Goal: Book appointment/travel/reservation

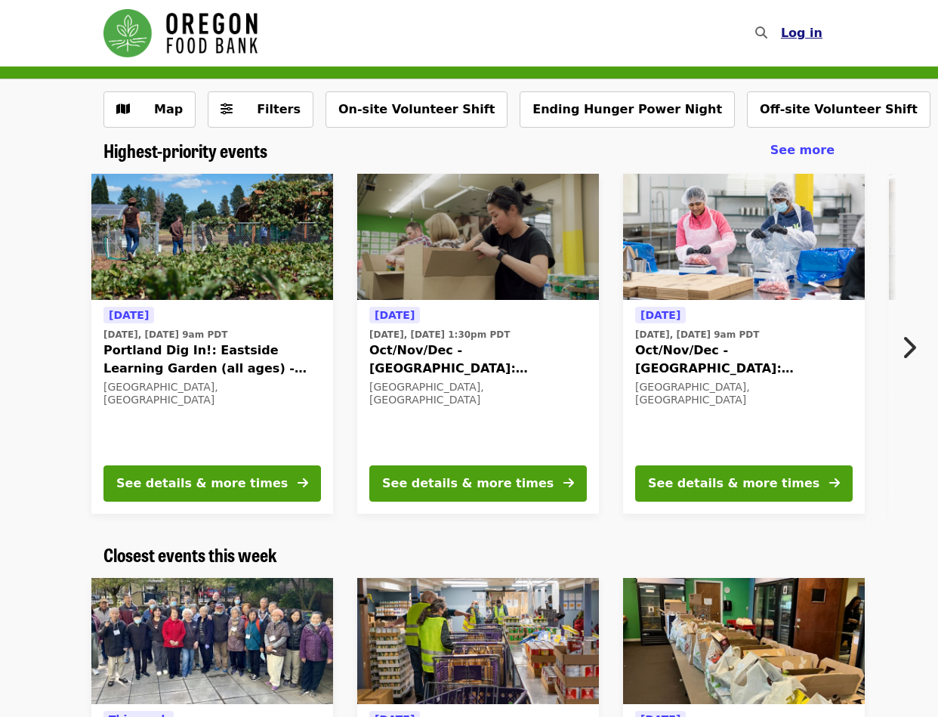
click at [803, 33] on span "Log in" at bounding box center [802, 33] width 42 height 14
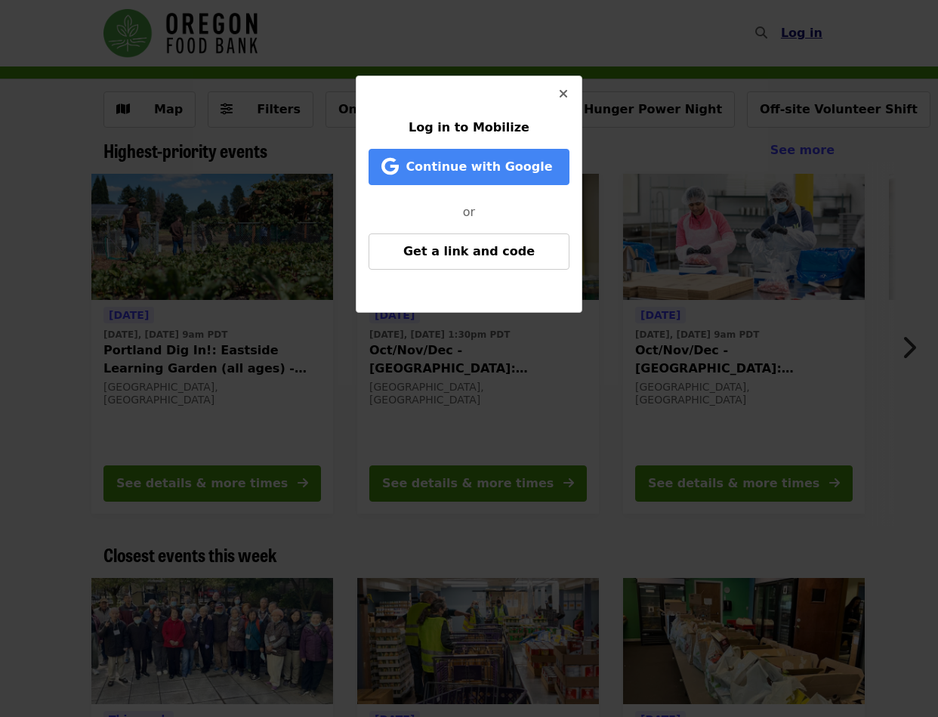
scroll to position [2, 0]
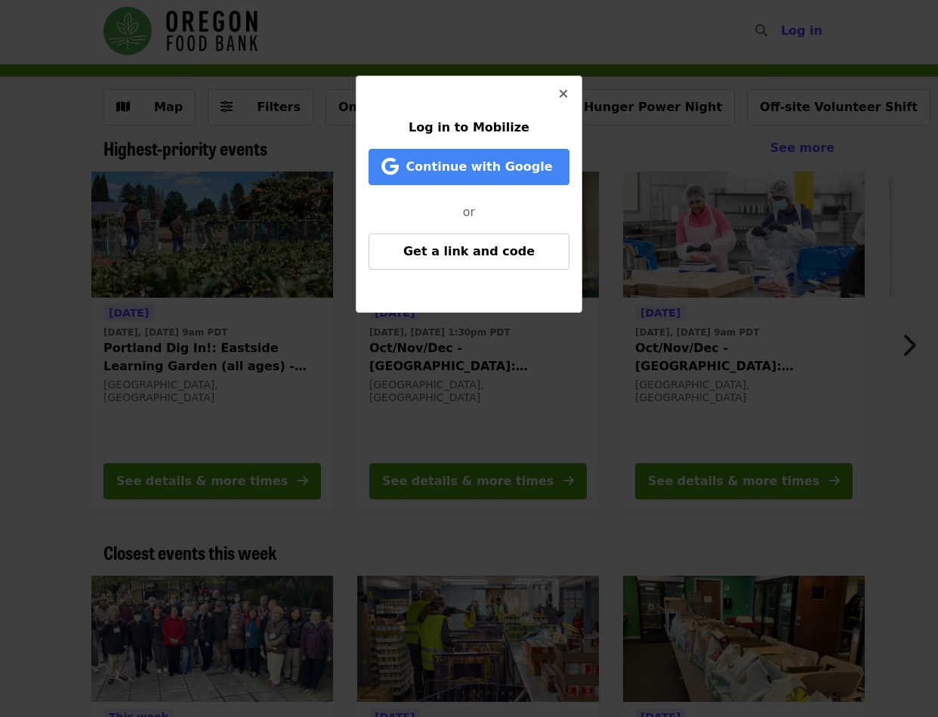
click at [563, 94] on icon "times icon" at bounding box center [563, 94] width 9 height 14
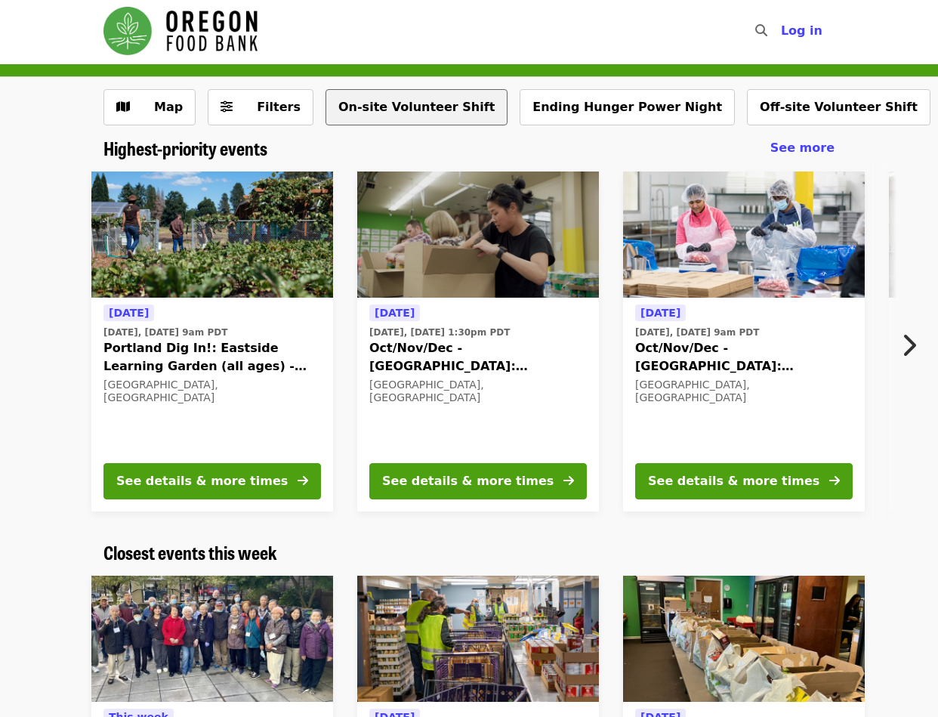
click at [386, 107] on button "On-site Volunteer Shift" at bounding box center [416, 107] width 182 height 36
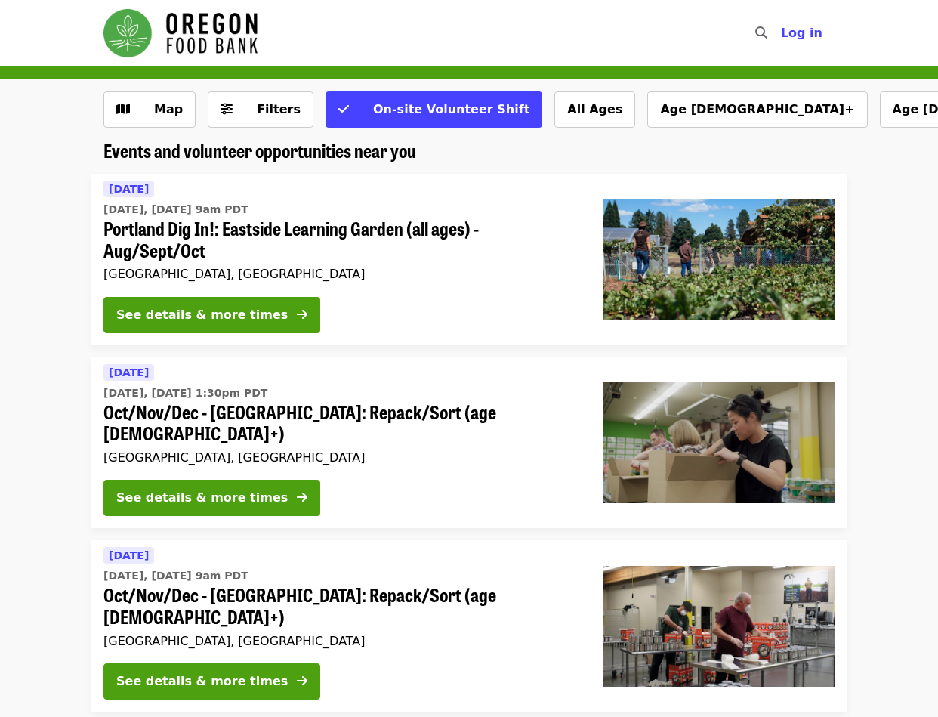
click at [580, 154] on h2 "Events and volunteer opportunities near you" at bounding box center [468, 151] width 731 height 22
click at [465, 110] on span "On-site Volunteer Shift" at bounding box center [451, 109] width 156 height 14
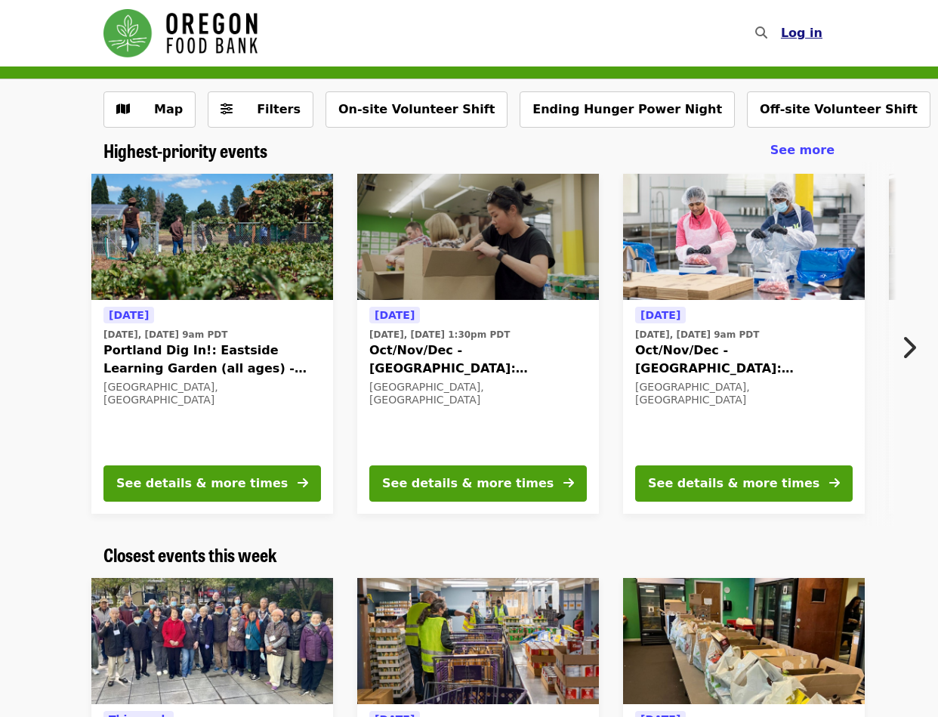
click at [804, 33] on span "Log in" at bounding box center [802, 33] width 42 height 14
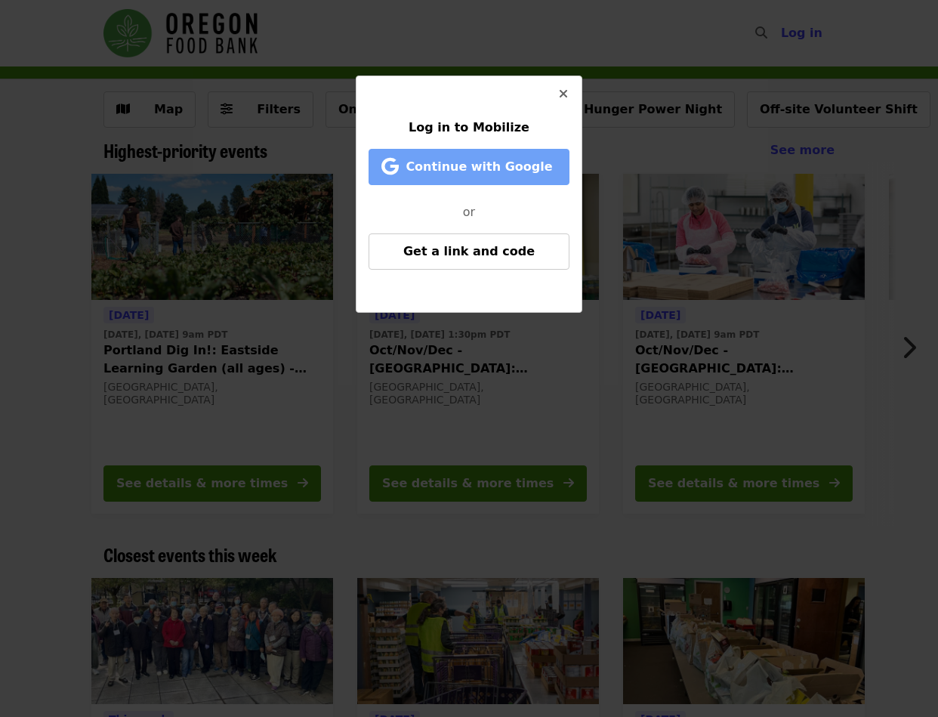
click at [549, 167] on span "Continue with Google" at bounding box center [472, 167] width 170 height 18
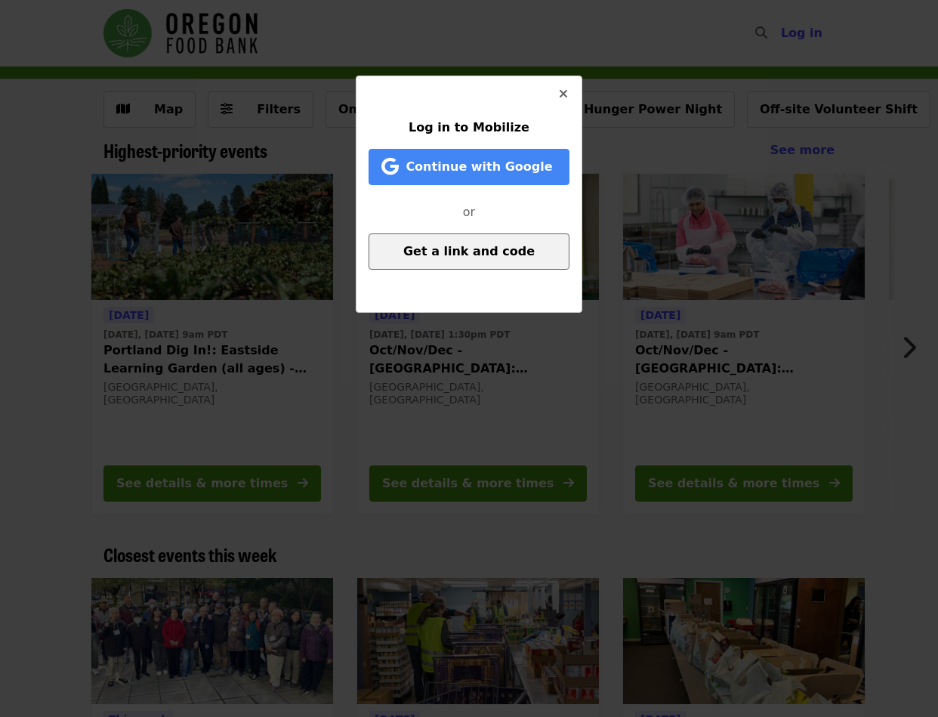
click at [461, 244] on button "Get a link and code" at bounding box center [469, 251] width 201 height 36
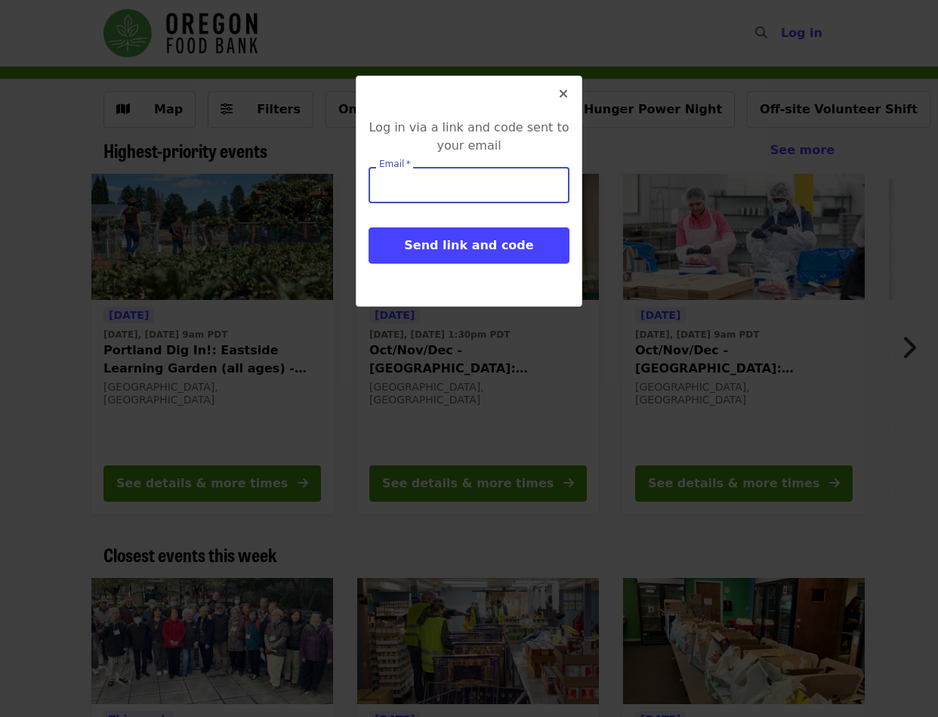
click at [414, 185] on input "Email   *" at bounding box center [469, 185] width 201 height 36
type input "**********"
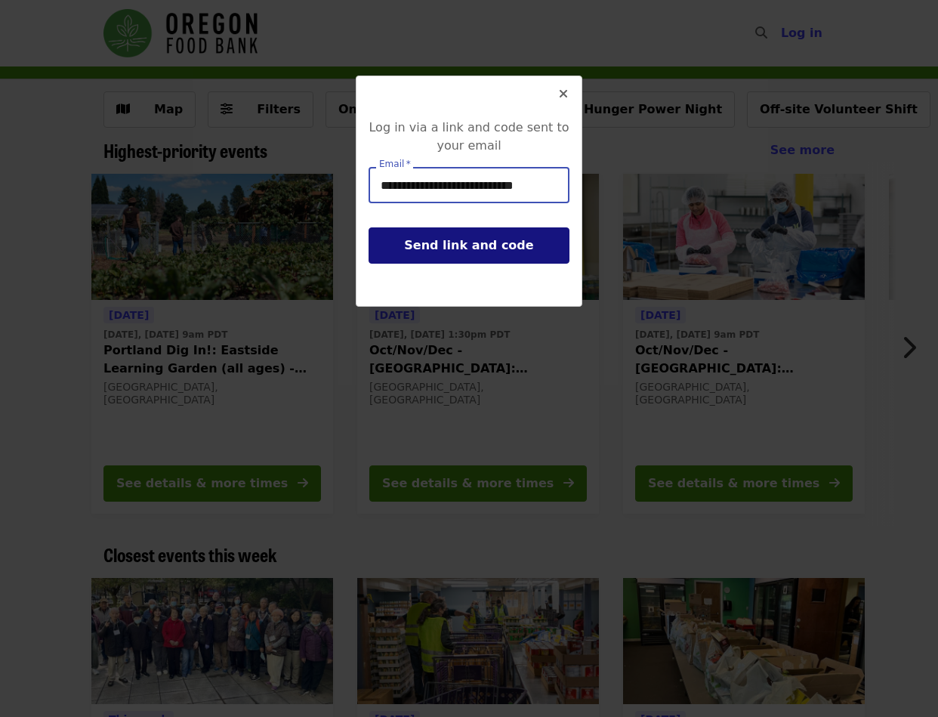
click at [469, 247] on span "Send link and code" at bounding box center [468, 245] width 129 height 14
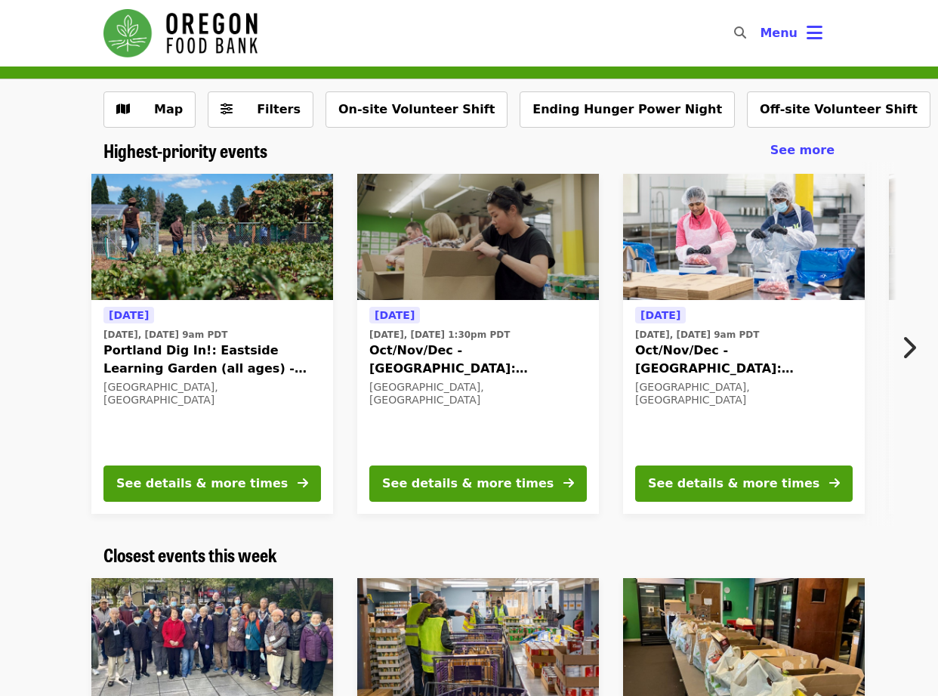
scroll to position [-1, 0]
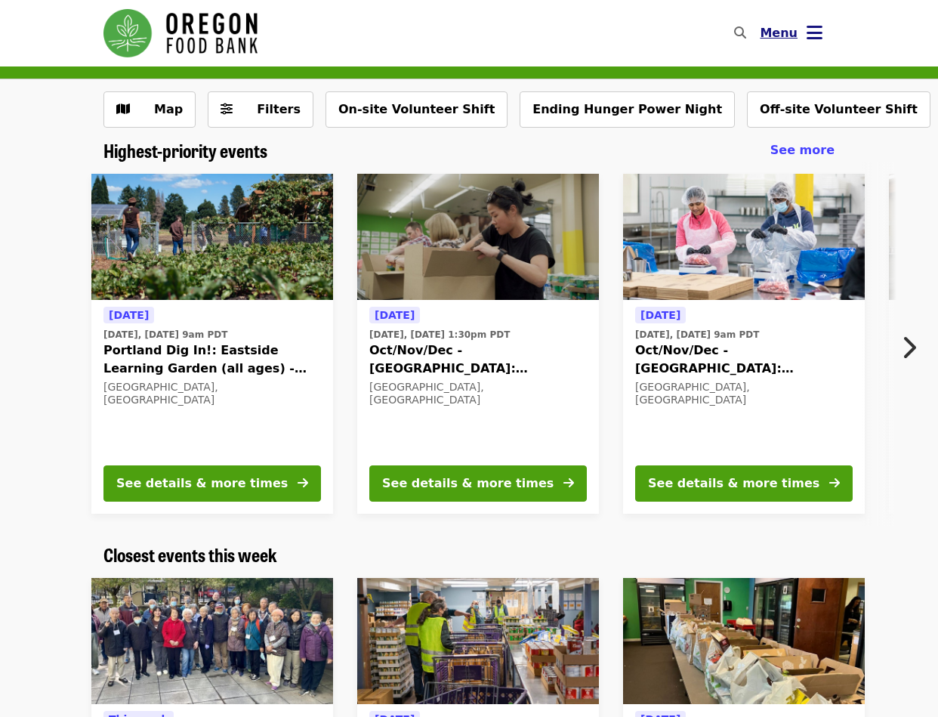
click at [794, 32] on span "Menu" at bounding box center [779, 33] width 38 height 14
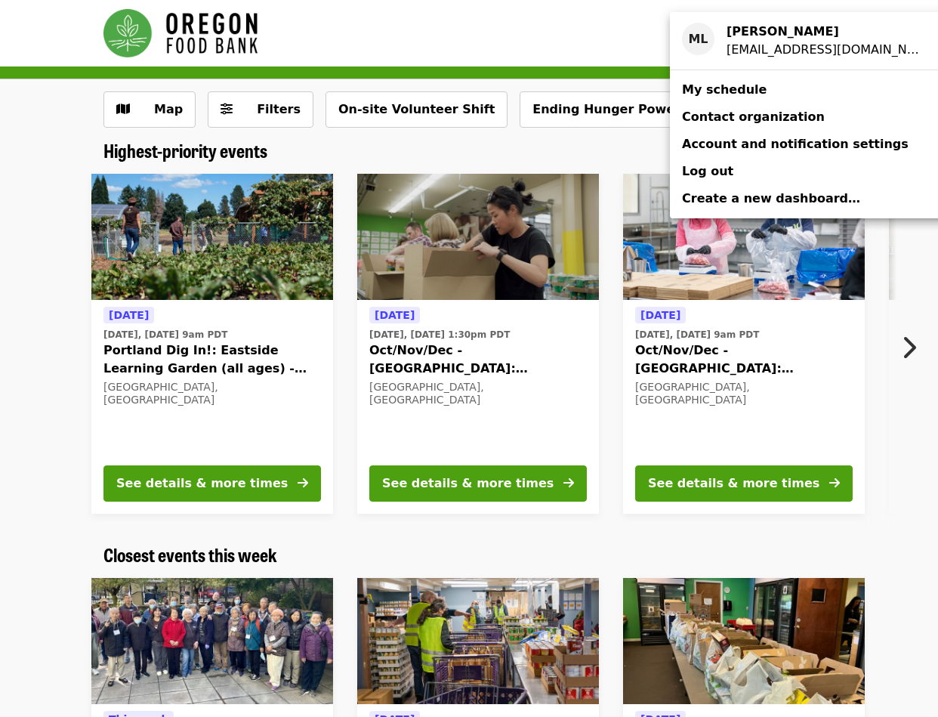
click at [719, 90] on span "My schedule" at bounding box center [724, 89] width 85 height 14
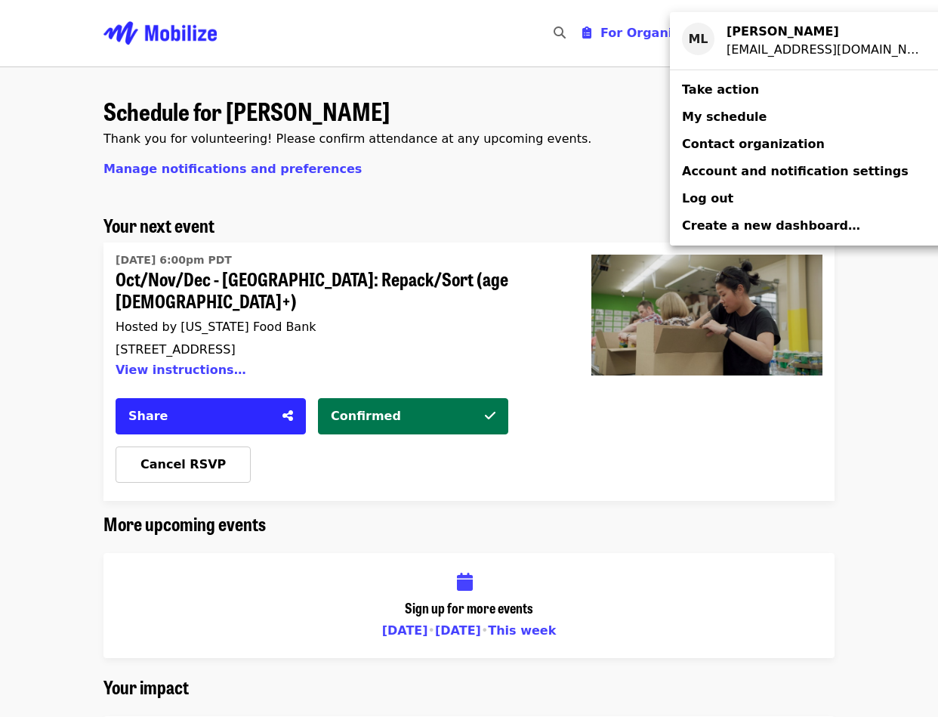
click at [388, 394] on div "Account menu" at bounding box center [469, 358] width 938 height 717
